Goal: Information Seeking & Learning: Understand process/instructions

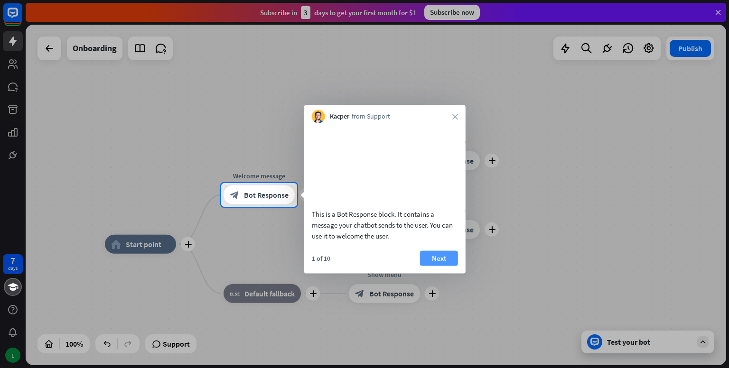
click at [433, 262] on button "Next" at bounding box center [439, 258] width 38 height 15
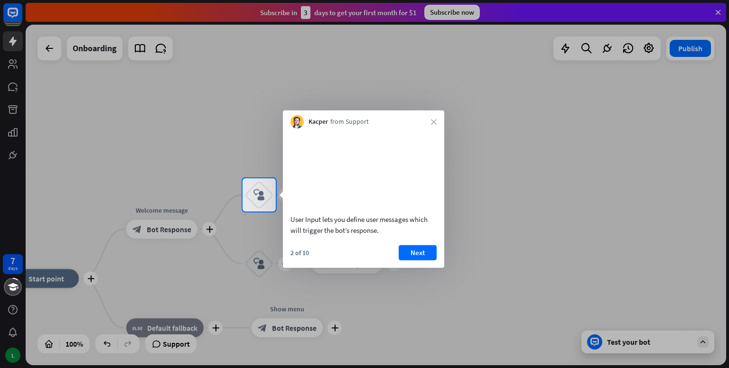
click at [433, 260] on button "Next" at bounding box center [418, 252] width 38 height 15
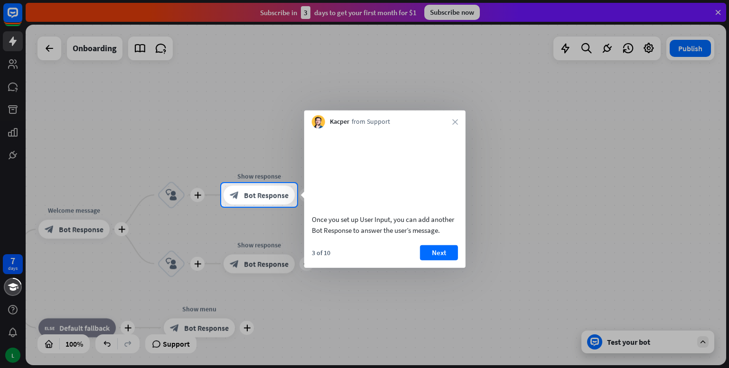
click at [433, 260] on button "Next" at bounding box center [439, 252] width 38 height 15
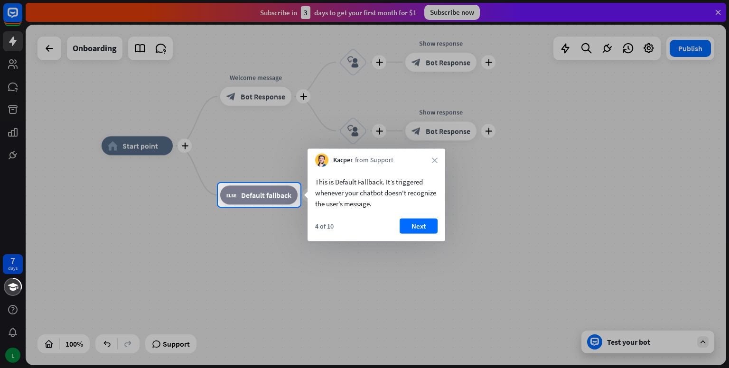
click at [420, 217] on div "This is Default Fallback. It’s triggered whenever your chatbot doesn't recogniz…" at bounding box center [377, 204] width 138 height 75
click at [419, 219] on button "Next" at bounding box center [419, 226] width 38 height 15
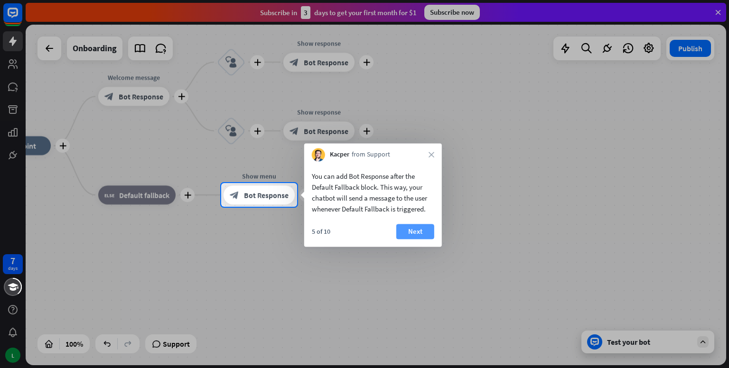
click at [419, 229] on button "Next" at bounding box center [415, 231] width 38 height 15
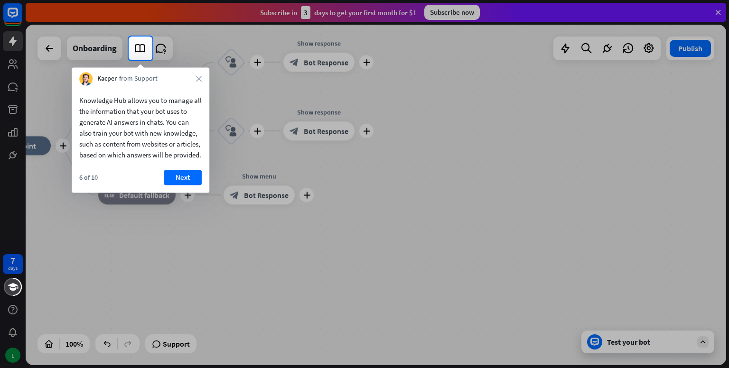
click at [608, 99] on div at bounding box center [364, 214] width 729 height 308
drag, startPoint x: 532, startPoint y: 14, endPoint x: 526, endPoint y: 16, distance: 6.0
click at [182, 185] on button "Next" at bounding box center [183, 177] width 38 height 15
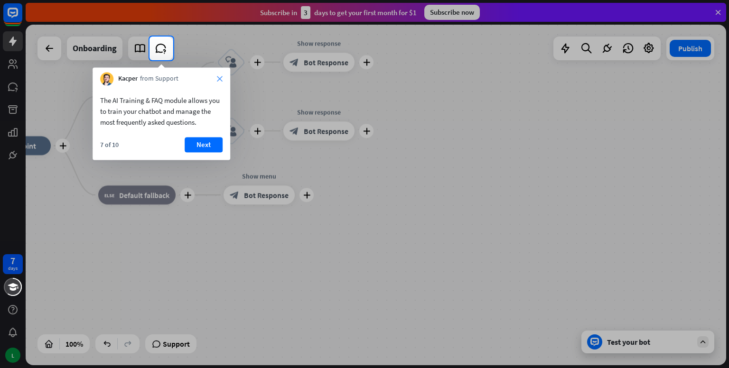
click at [221, 77] on icon "close" at bounding box center [220, 79] width 6 height 6
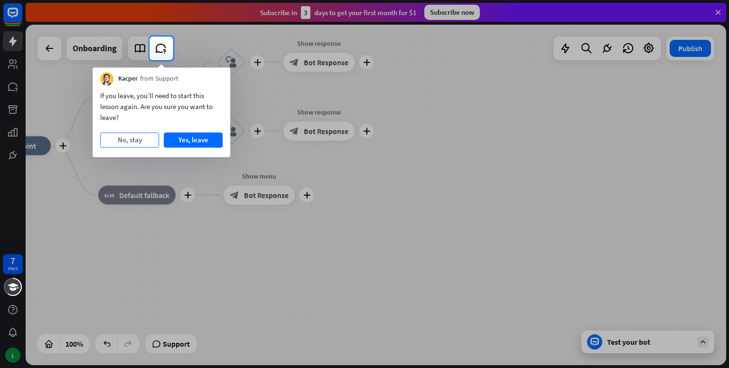
click at [138, 147] on button "No, stay" at bounding box center [129, 139] width 59 height 15
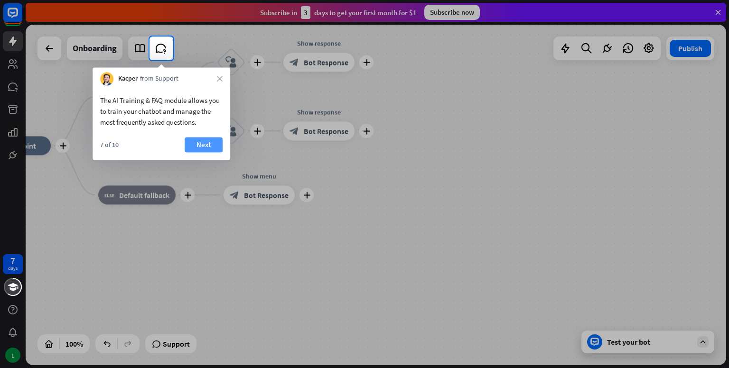
click at [209, 140] on button "Next" at bounding box center [204, 144] width 38 height 15
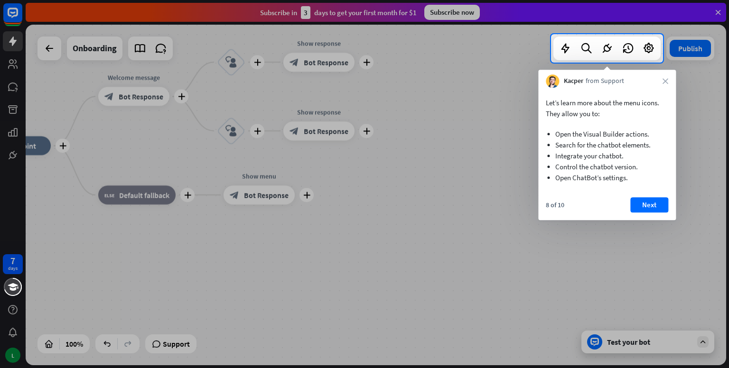
click at [284, 20] on div at bounding box center [364, 17] width 729 height 34
drag, startPoint x: 626, startPoint y: 177, endPoint x: 550, endPoint y: 97, distance: 110.4
click at [558, 90] on div "Let’s learn more about the menu icons. They allow you to: Open the Visual Build…" at bounding box center [607, 140] width 138 height 105
drag, startPoint x: 541, startPoint y: 109, endPoint x: 554, endPoint y: 106, distance: 13.6
click at [550, 106] on div "Let’s learn more about the menu icons. They allow you to: Open the Visual Build…" at bounding box center [607, 140] width 138 height 105
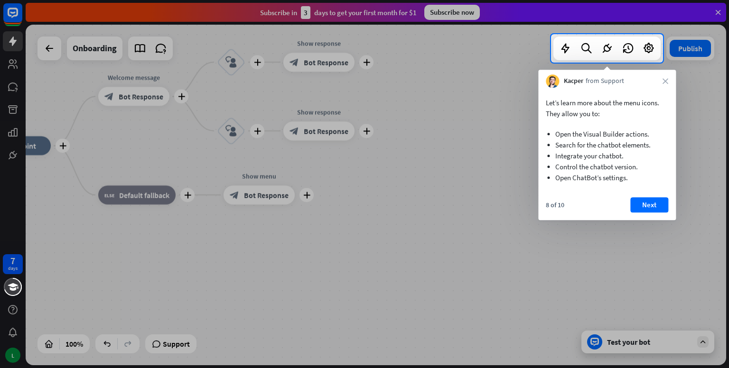
click at [558, 105] on p "Let’s learn more about the menu icons. They allow you to:" at bounding box center [607, 108] width 122 height 22
click at [657, 211] on button "Next" at bounding box center [649, 204] width 38 height 15
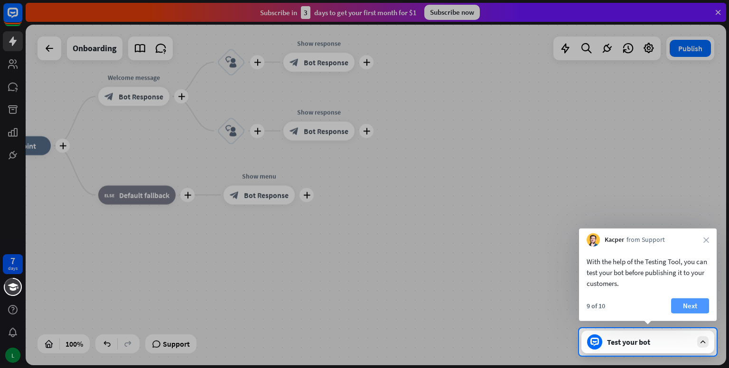
click at [680, 301] on button "Next" at bounding box center [690, 306] width 38 height 15
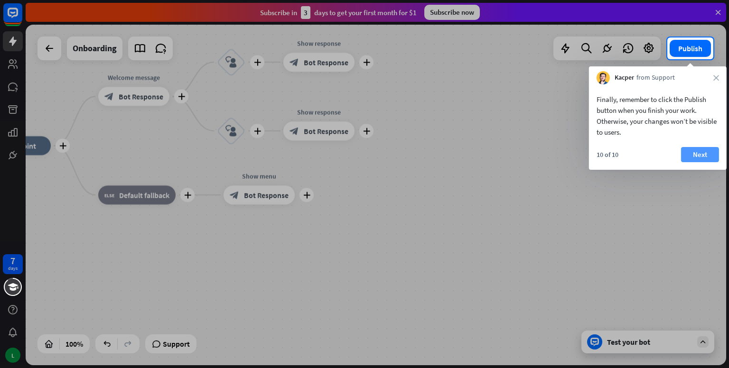
click at [700, 150] on button "Next" at bounding box center [700, 154] width 38 height 15
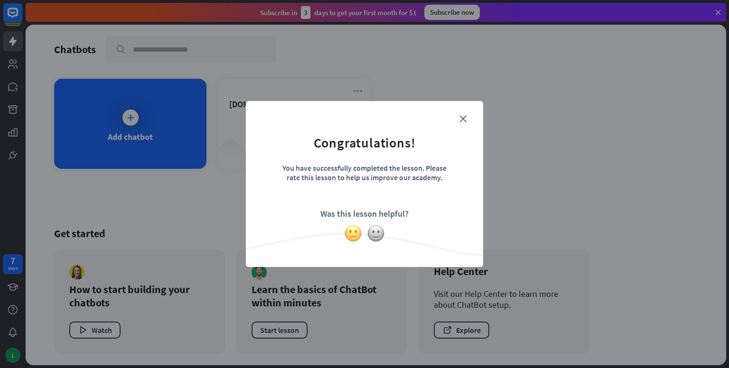
click at [353, 236] on img at bounding box center [353, 233] width 18 height 18
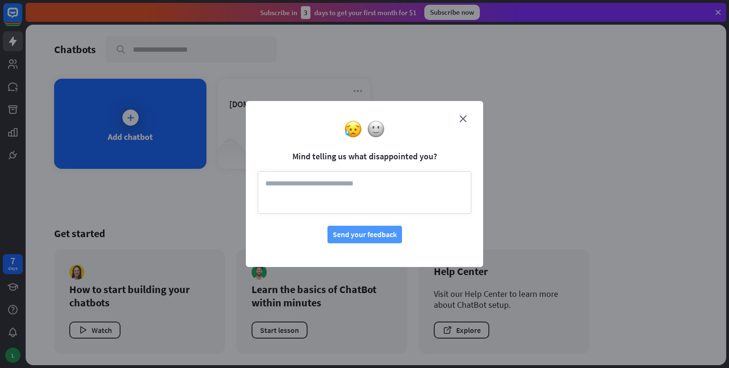
click at [377, 241] on button "Send your feedback" at bounding box center [364, 235] width 75 height 18
click at [414, 187] on textarea at bounding box center [365, 192] width 214 height 43
click at [369, 235] on button "Send your feedback" at bounding box center [364, 235] width 75 height 18
type textarea "*****"
click at [378, 192] on textarea "*****" at bounding box center [365, 192] width 214 height 43
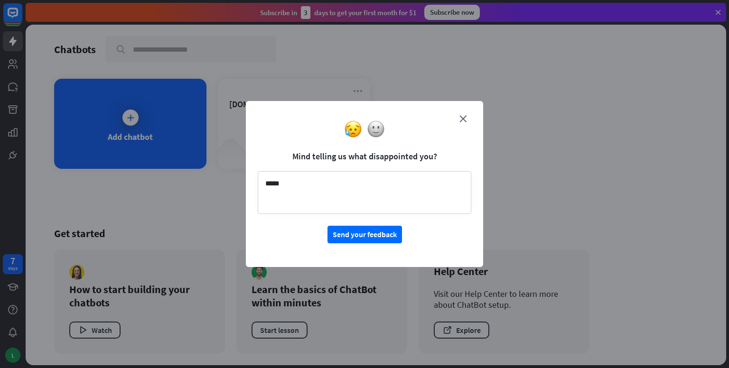
click at [378, 192] on textarea "*****" at bounding box center [365, 192] width 214 height 43
type textarea "**********"
click at [377, 233] on button "Send your feedback" at bounding box center [364, 235] width 75 height 18
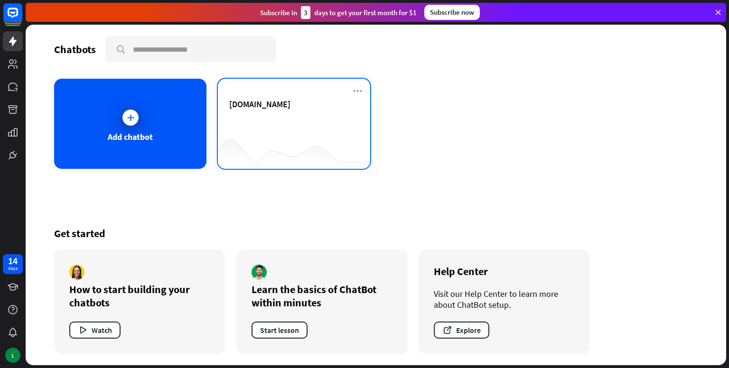
click at [278, 107] on div "[DOMAIN_NAME]" at bounding box center [294, 104] width 130 height 11
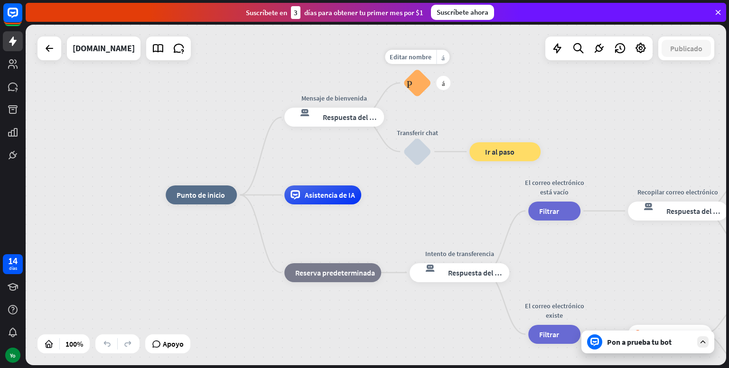
click at [415, 86] on font "Preguntas frecuentes sobre bloques" at bounding box center [417, 83] width 21 height 10
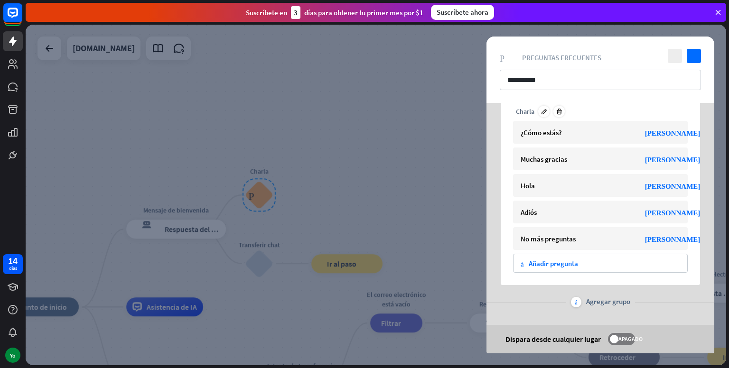
scroll to position [45, 0]
click at [674, 57] on icon "cerca" at bounding box center [675, 56] width 14 height 14
